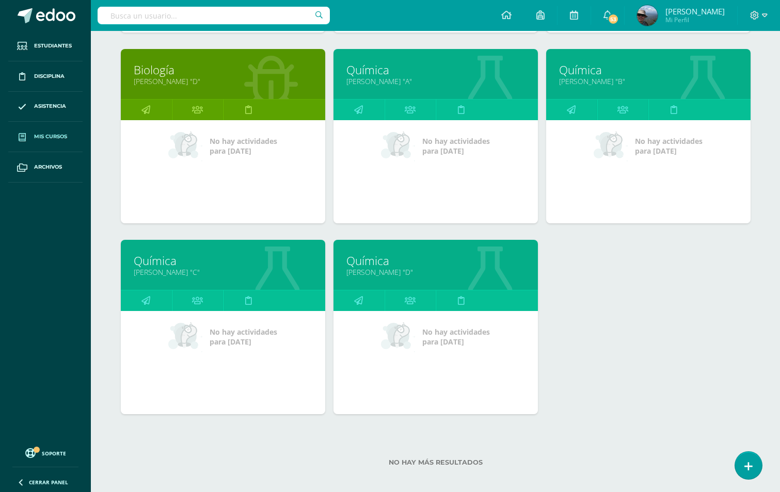
scroll to position [341, 0]
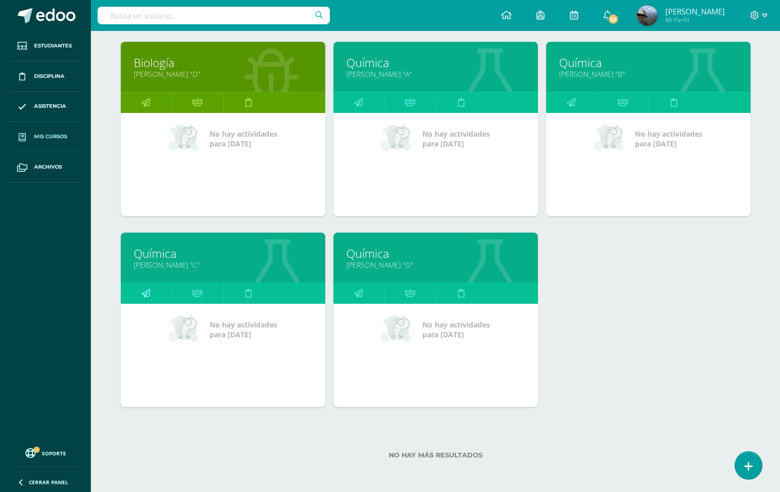
click at [148, 293] on icon at bounding box center [145, 293] width 9 height 20
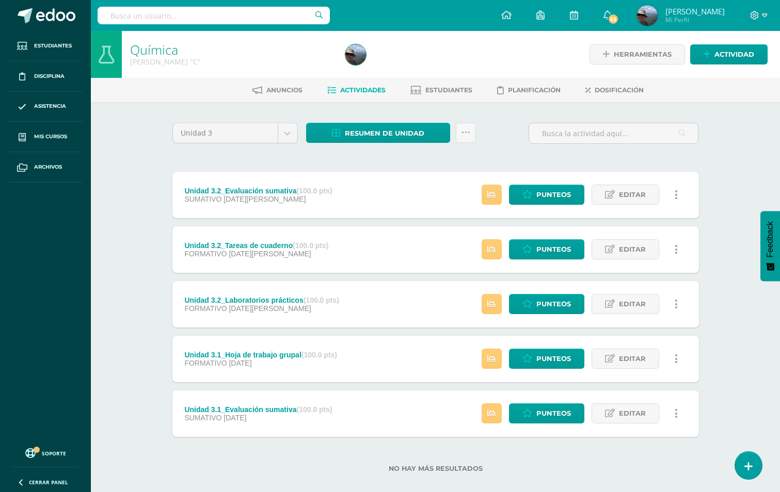
click at [368, 89] on span "Actividades" at bounding box center [362, 90] width 45 height 8
click at [385, 125] on span "Resumen de unidad" at bounding box center [384, 133] width 79 height 19
click at [394, 81] on link "Descargar como PDF" at bounding box center [379, 82] width 110 height 16
